Goal: Task Accomplishment & Management: Manage account settings

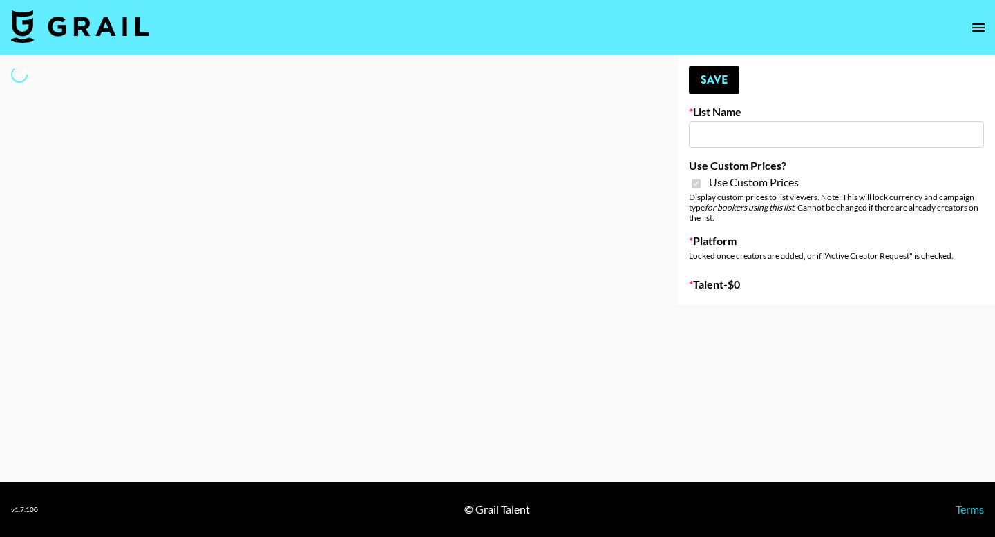
type input "Axis-Y - [DATE]"
checkbox input "true"
select select "Brand"
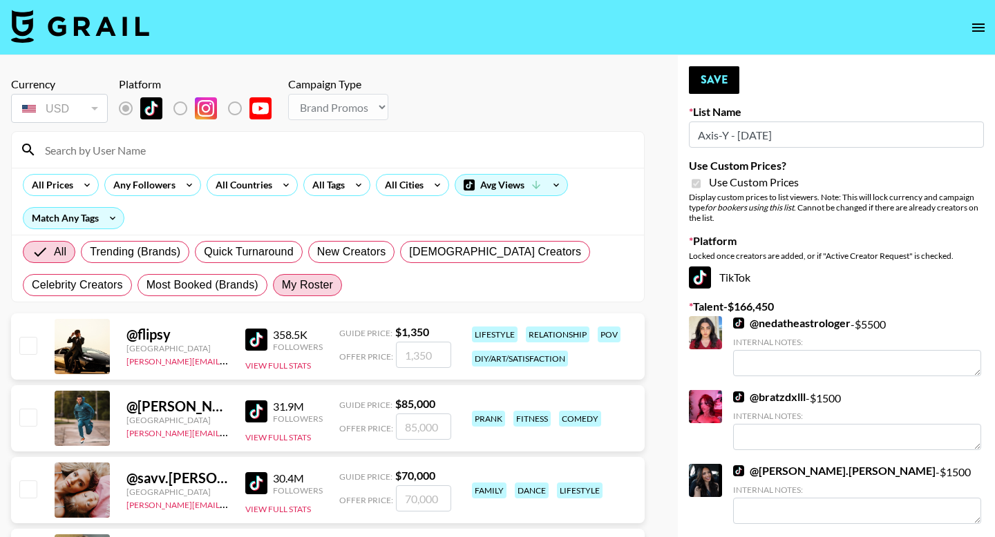
click at [298, 287] on span "My Roster" at bounding box center [307, 285] width 51 height 17
click at [282, 285] on input "My Roster" at bounding box center [282, 285] width 0 height 0
radio input "true"
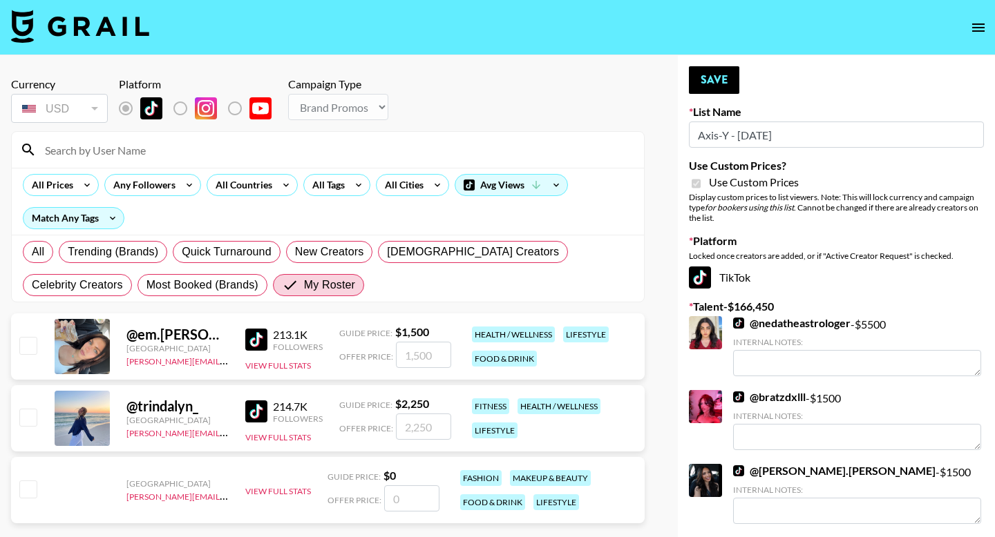
click at [32, 493] on input "checkbox" at bounding box center [27, 489] width 17 height 17
checkbox input "false"
click at [33, 355] on div at bounding box center [27, 346] width 21 height 23
click at [27, 347] on input "checkbox" at bounding box center [27, 345] width 17 height 17
checkbox input "true"
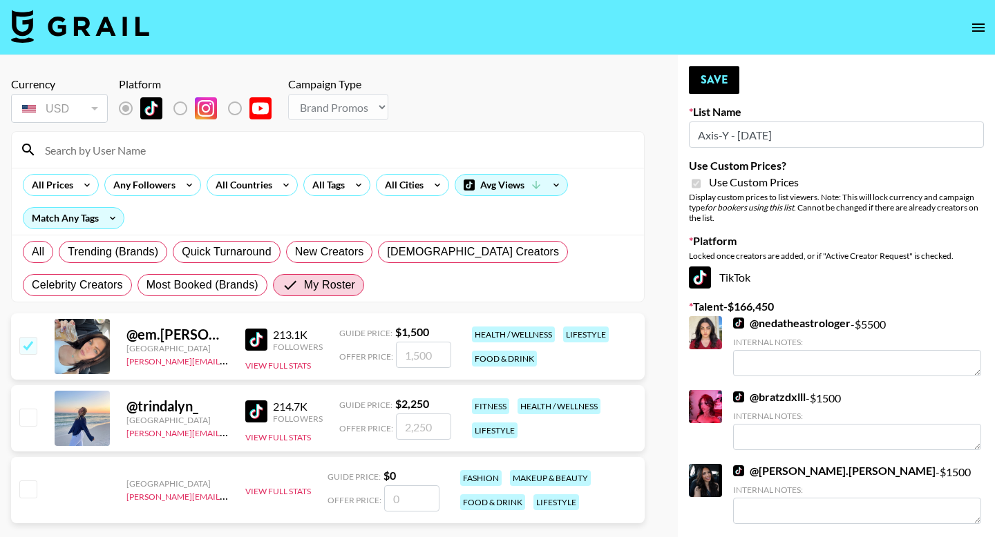
type input "1500"
click at [721, 82] on button "Save" at bounding box center [714, 80] width 50 height 28
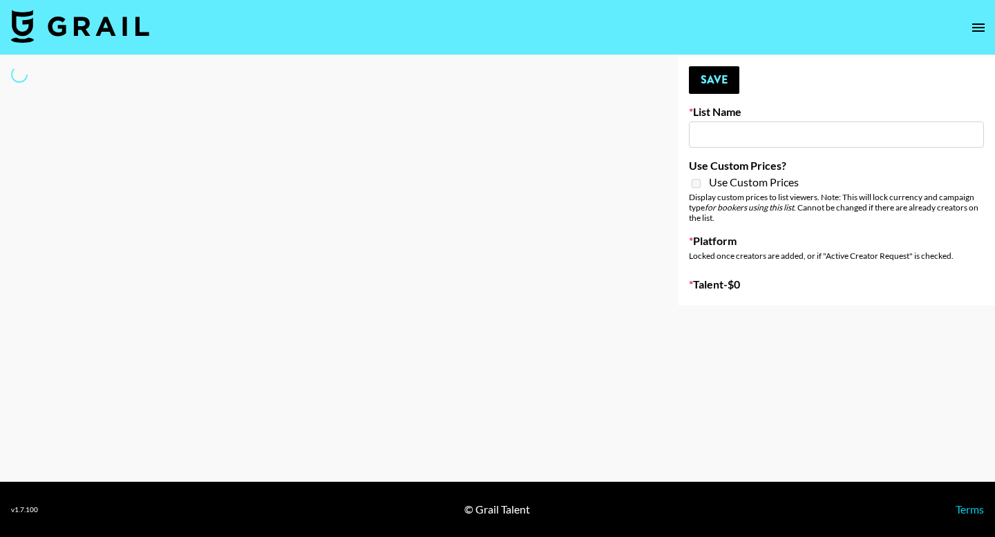
type input "[US_STATE] Fashion Week [DATE]"
select select "Song"
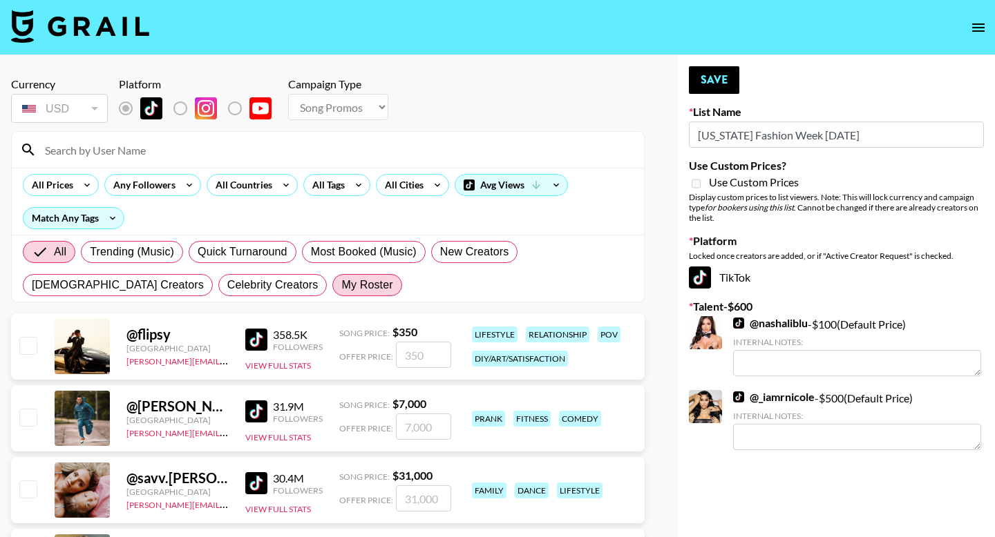
click at [341, 289] on span "My Roster" at bounding box center [366, 285] width 51 height 17
click at [341, 285] on input "My Roster" at bounding box center [341, 285] width 0 height 0
radio input "true"
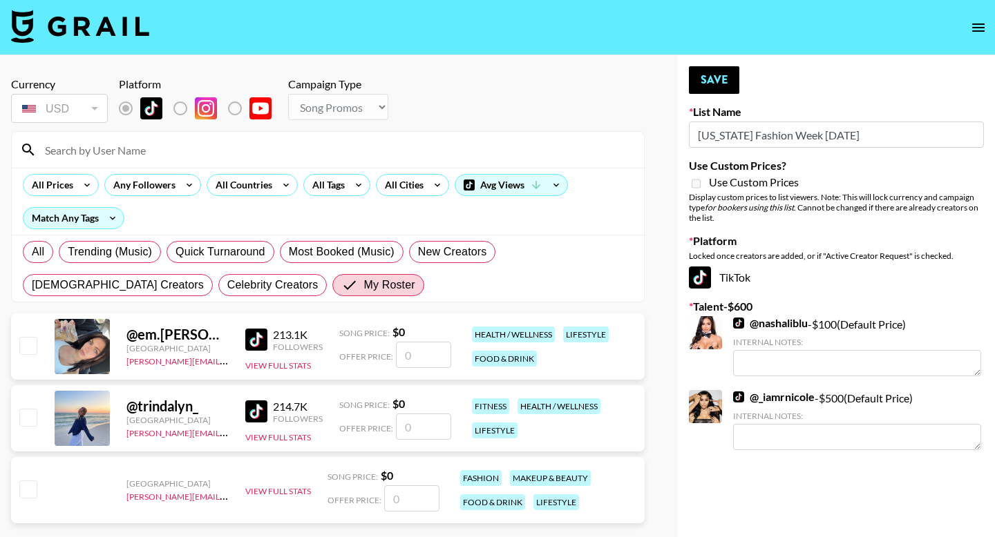
click at [28, 493] on input "checkbox" at bounding box center [27, 489] width 17 height 17
checkbox input "false"
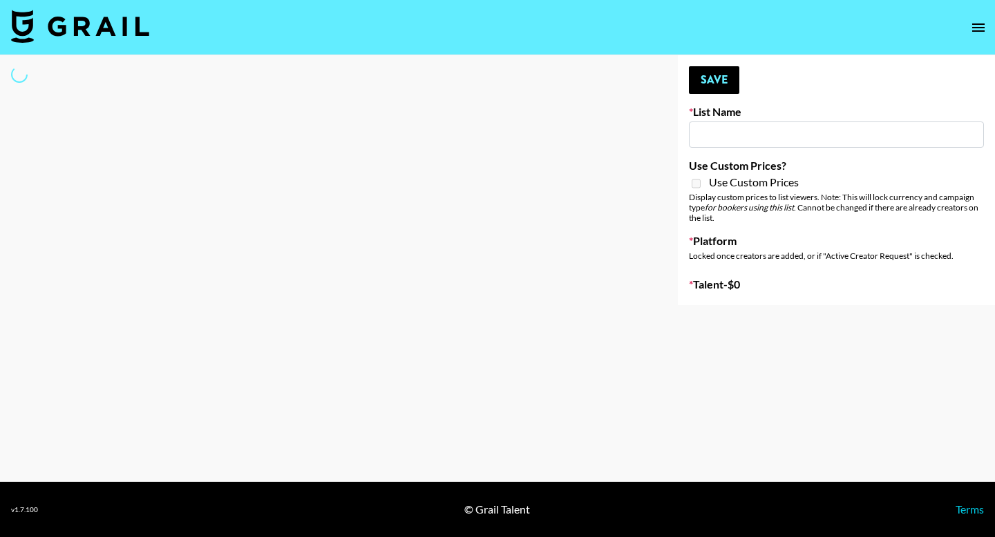
type input "New York Fashion Week Sep 25"
select select "Song"
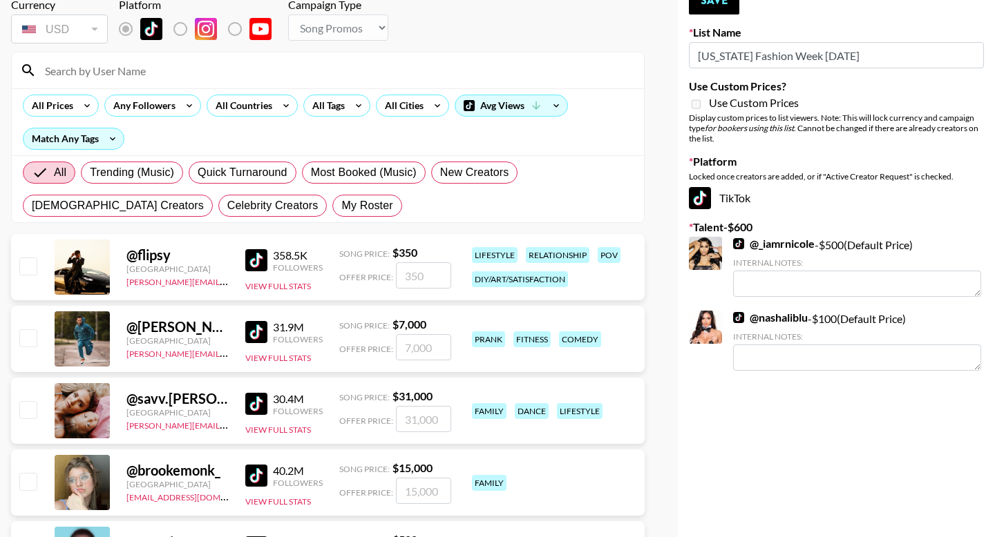
scroll to position [90, 0]
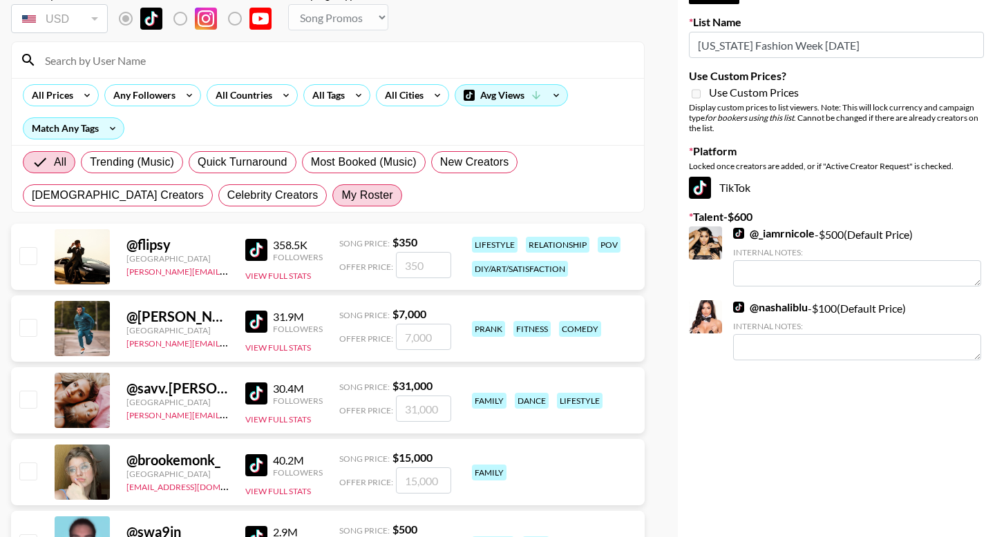
click at [341, 196] on span "My Roster" at bounding box center [366, 195] width 51 height 17
click at [341, 195] on input "My Roster" at bounding box center [341, 195] width 0 height 0
radio input "true"
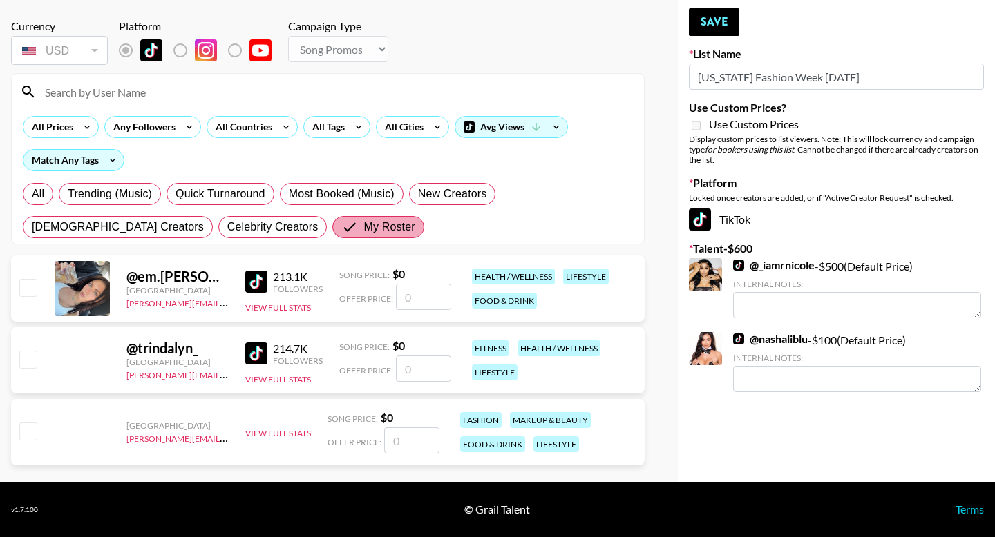
scroll to position [58, 0]
click at [26, 429] on input "checkbox" at bounding box center [27, 431] width 17 height 17
click at [402, 441] on input "number" at bounding box center [411, 441] width 55 height 26
checkbox input "true"
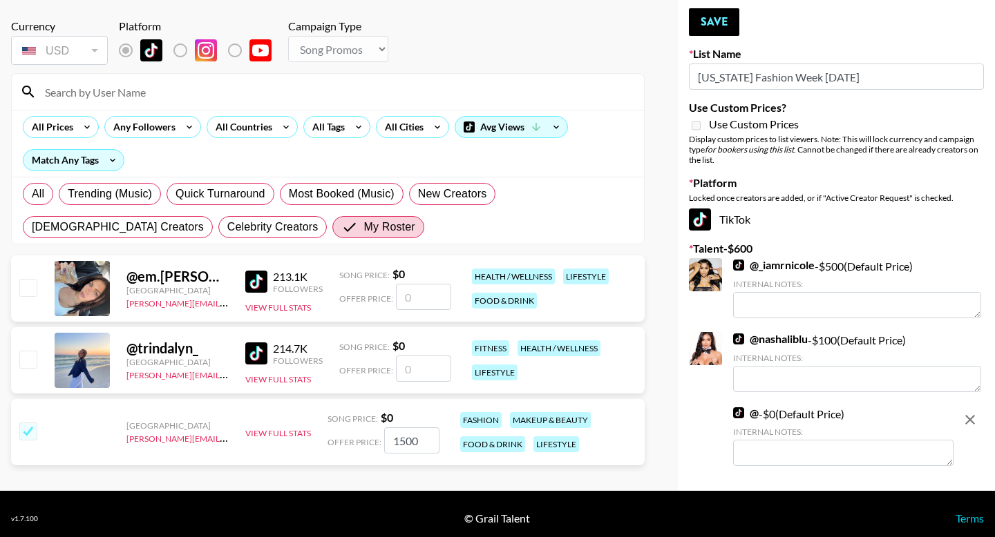
type input "1500"
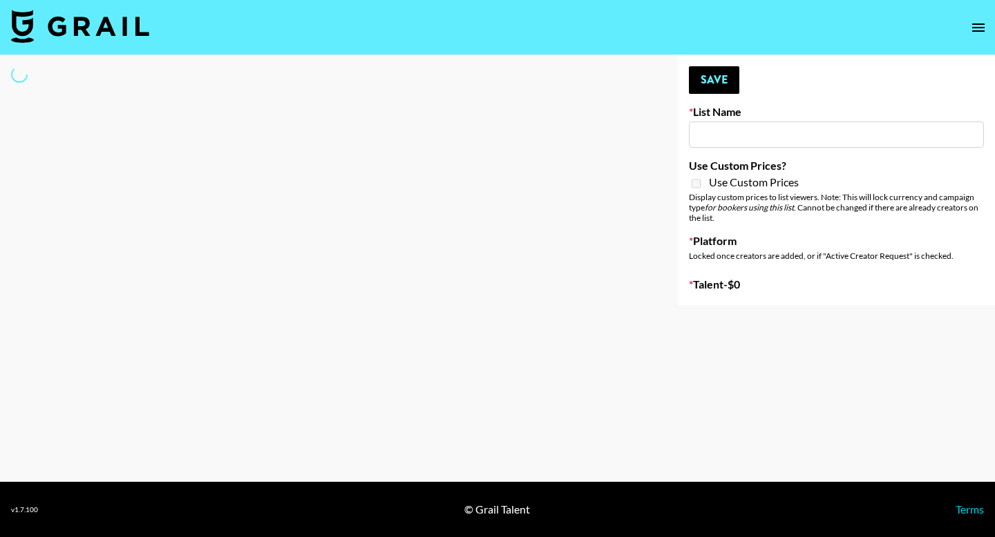
type input "[US_STATE] Fashion Week [DATE]"
select select "Song"
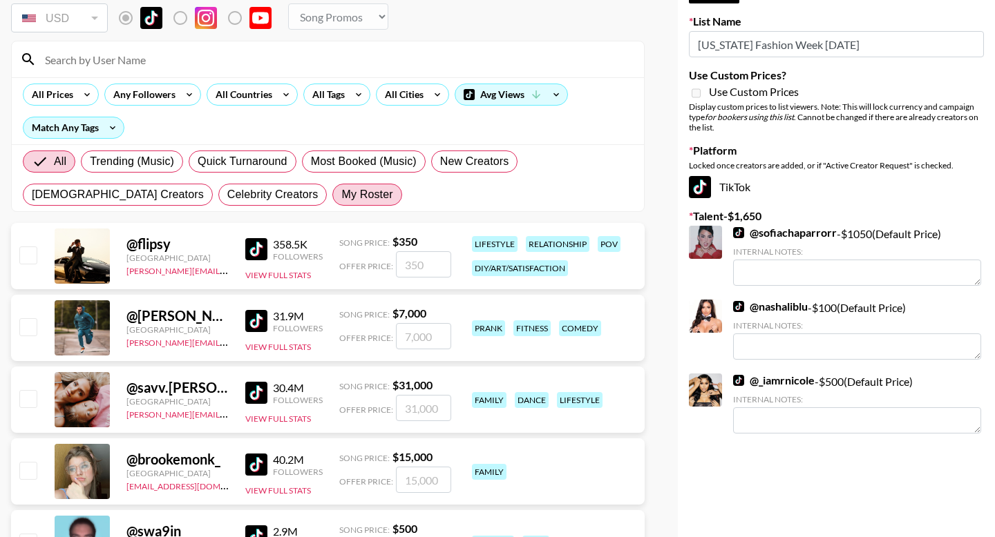
click at [341, 195] on span "My Roster" at bounding box center [366, 195] width 51 height 17
click at [341, 195] on input "My Roster" at bounding box center [341, 195] width 0 height 0
radio input "true"
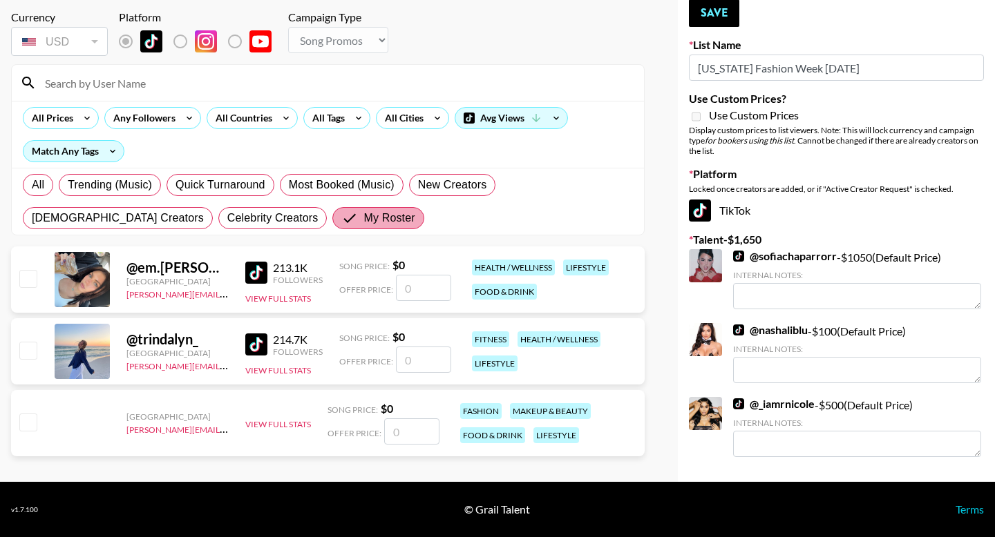
scroll to position [67, 0]
click at [26, 423] on input "checkbox" at bounding box center [27, 422] width 17 height 17
click at [413, 429] on input "number" at bounding box center [411, 432] width 55 height 26
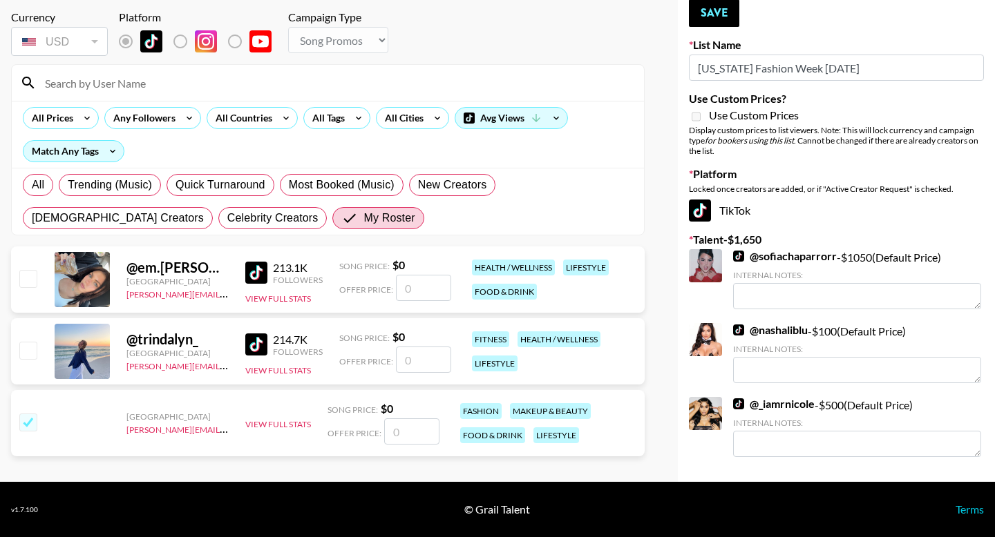
checkbox input "true"
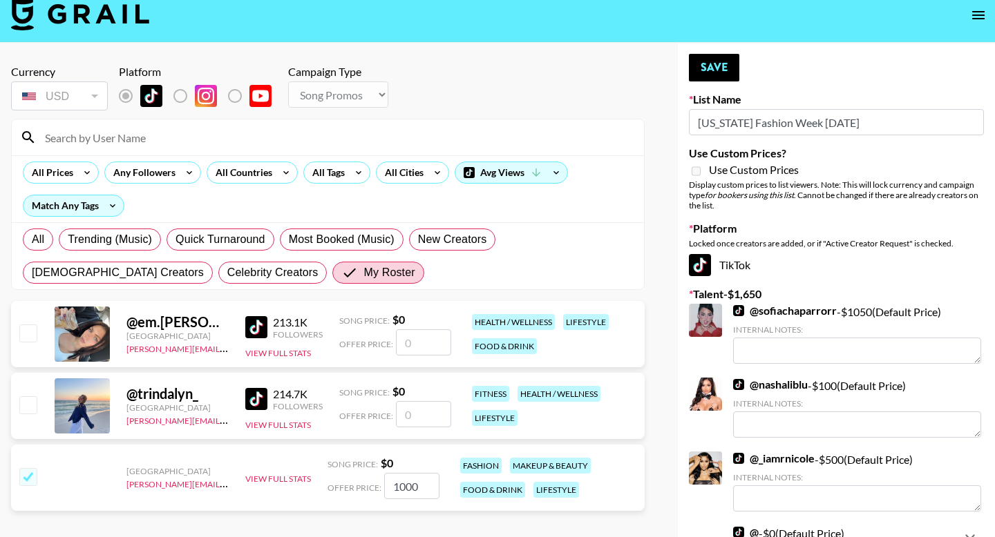
scroll to position [0, 0]
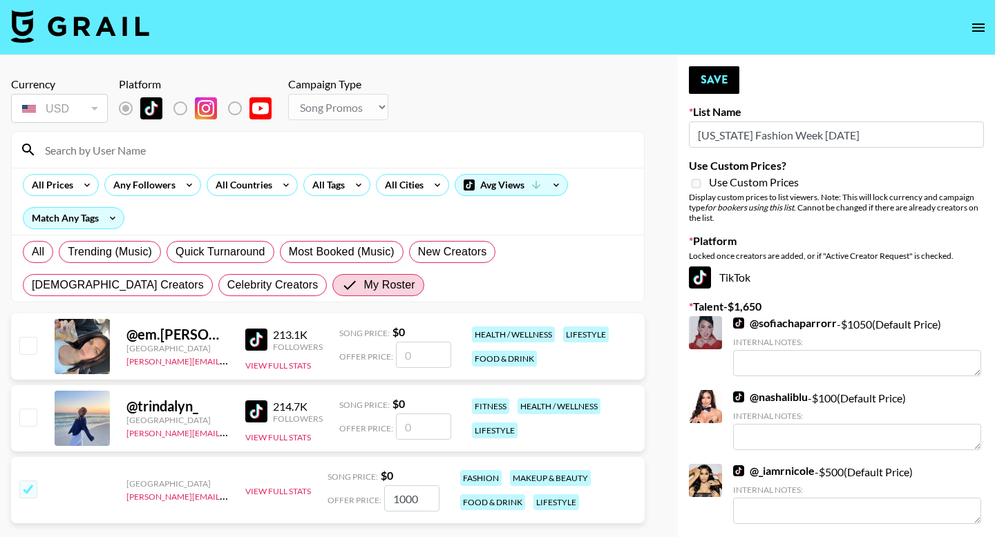
type input "1000"
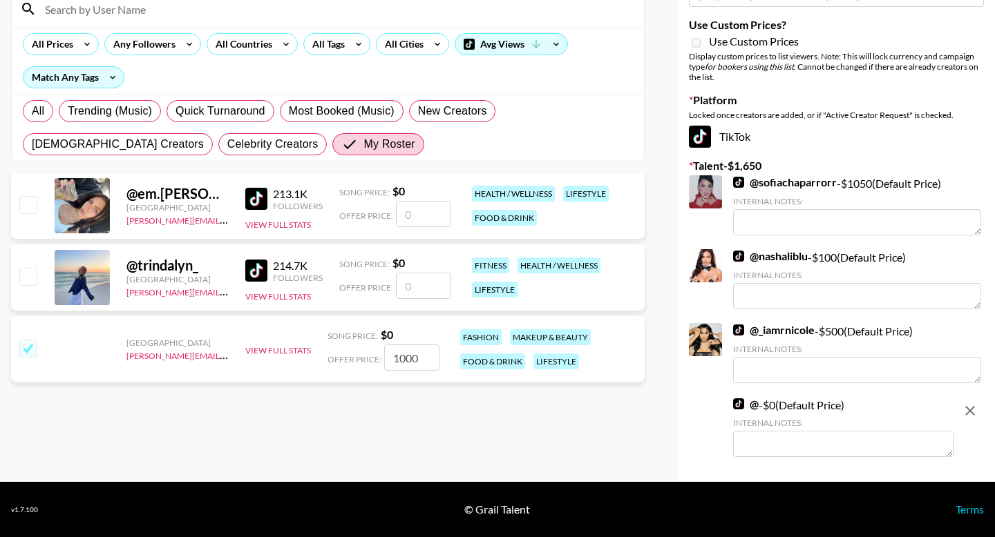
scroll to position [141, 0]
